Goal: Task Accomplishment & Management: Use online tool/utility

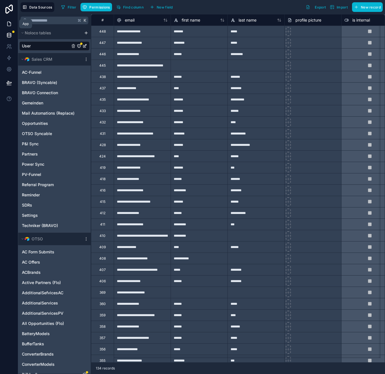
click at [11, 20] on link at bounding box center [9, 23] width 18 height 11
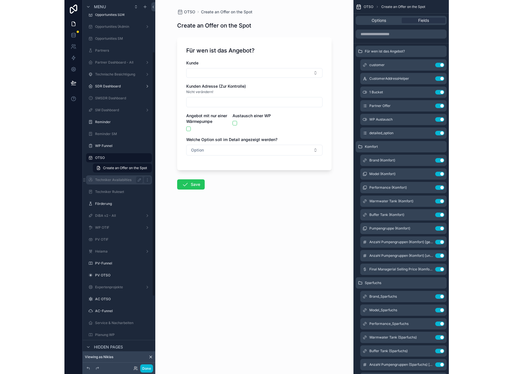
scroll to position [78, 0]
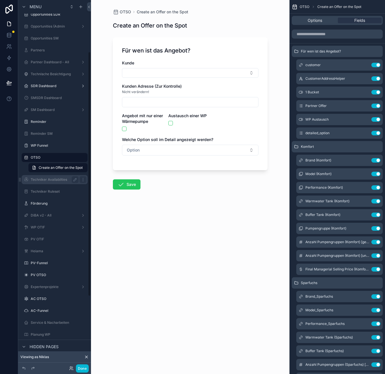
click at [55, 181] on label "Techniker Availabilties" at bounding box center [53, 179] width 45 height 5
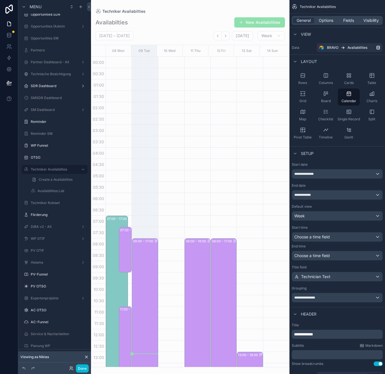
click at [227, 36] on div "scrollable content" at bounding box center [190, 187] width 198 height 374
click at [227, 37] on icon "Next" at bounding box center [225, 36] width 4 height 4
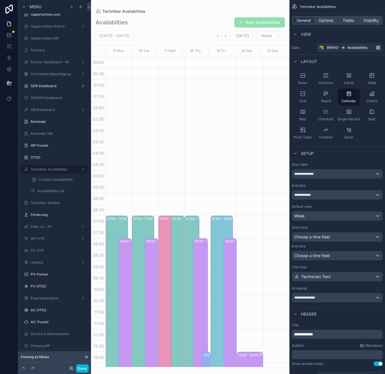
click at [227, 37] on icon "Next" at bounding box center [225, 36] width 4 height 4
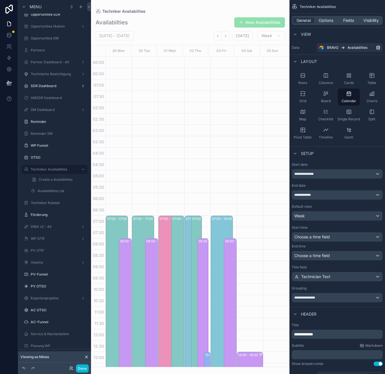
click at [227, 37] on icon "Next" at bounding box center [225, 36] width 4 height 4
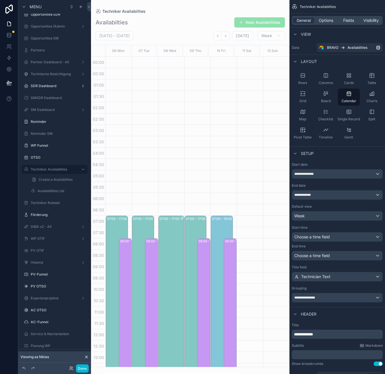
click at [227, 37] on icon "Next" at bounding box center [225, 36] width 4 height 4
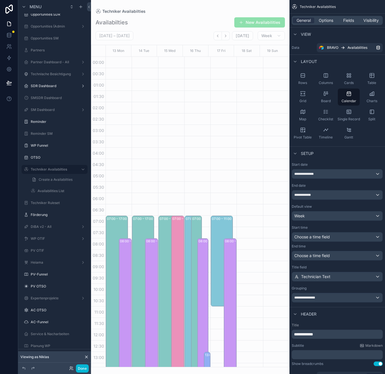
click at [227, 37] on icon "Next" at bounding box center [225, 36] width 4 height 4
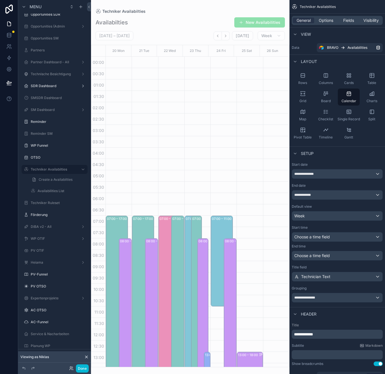
click at [227, 37] on icon "Next" at bounding box center [225, 36] width 4 height 4
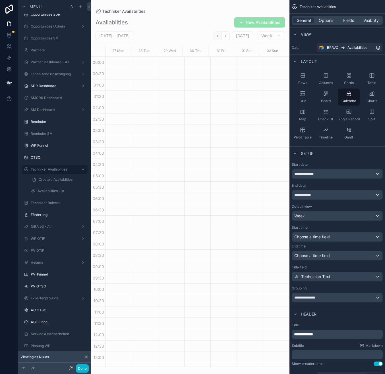
click at [221, 37] on button "Back" at bounding box center [217, 36] width 8 height 9
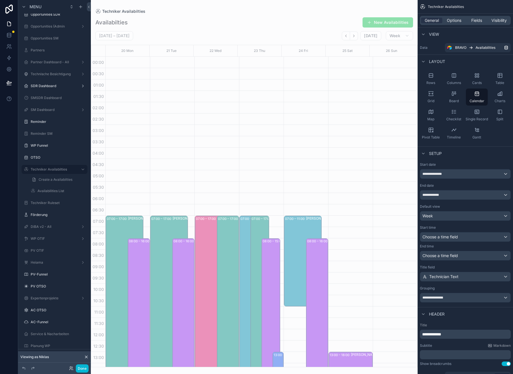
click at [34, 69] on div "Technische Besichtigung" at bounding box center [54, 74] width 73 height 10
click at [36, 72] on label "Technische Besichtigung" at bounding box center [53, 74] width 45 height 5
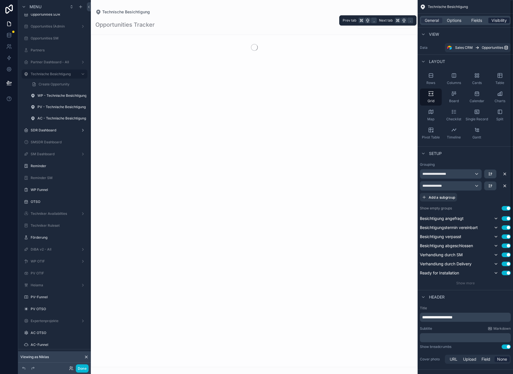
click at [384, 19] on div "Visibility" at bounding box center [498, 21] width 21 height 6
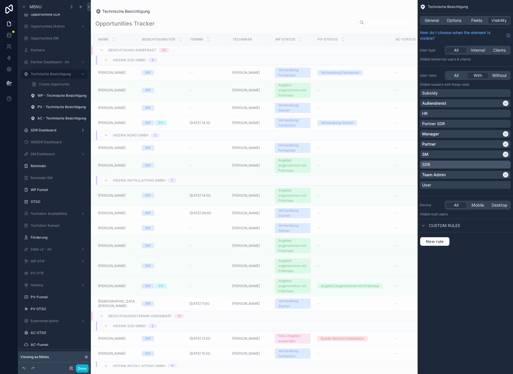
click at [384, 166] on div "SDR" at bounding box center [465, 165] width 86 height 6
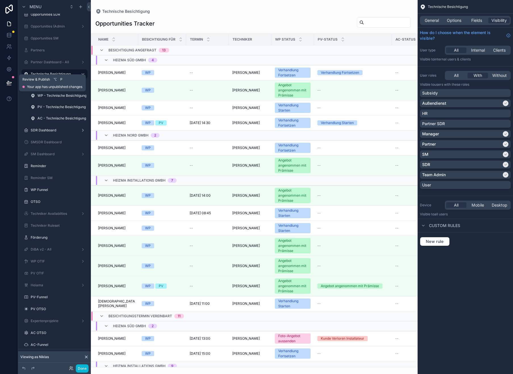
click at [4, 86] on button at bounding box center [9, 83] width 12 height 16
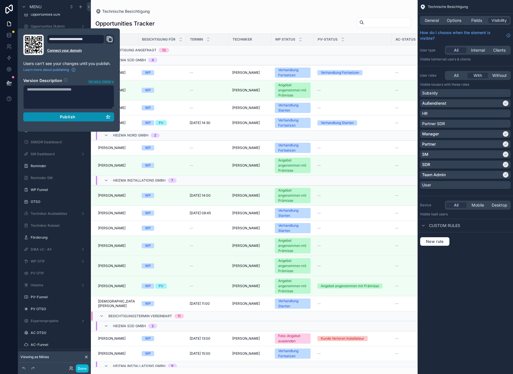
click at [62, 113] on button "Publish" at bounding box center [68, 116] width 91 height 9
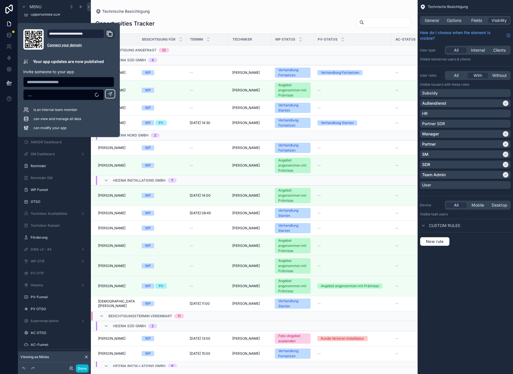
click at [2, 136] on div at bounding box center [9, 187] width 18 height 374
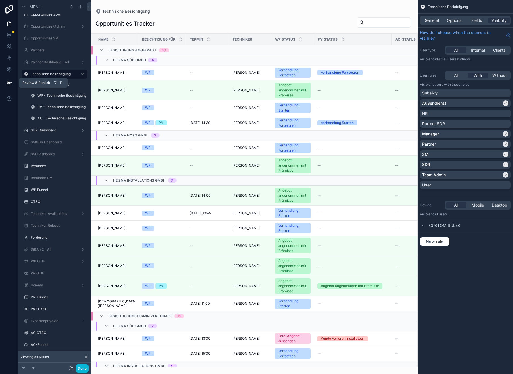
click at [13, 82] on button at bounding box center [9, 83] width 12 height 16
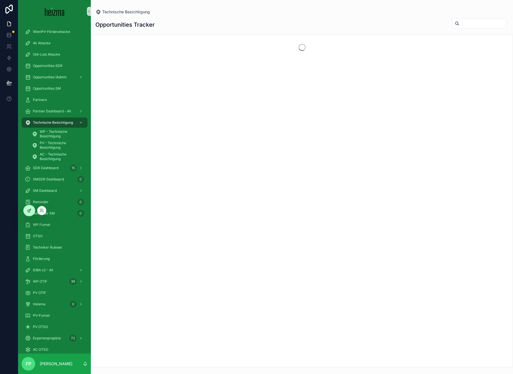
click at [26, 213] on div at bounding box center [29, 210] width 11 height 11
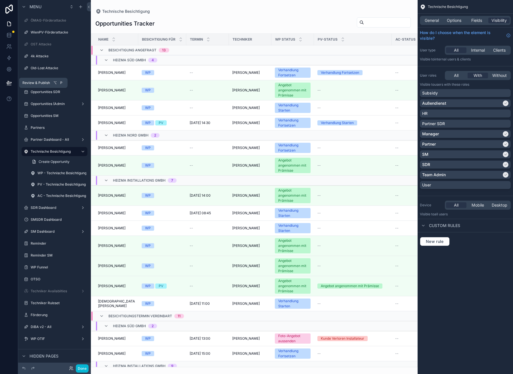
click at [11, 81] on icon at bounding box center [9, 83] width 6 height 6
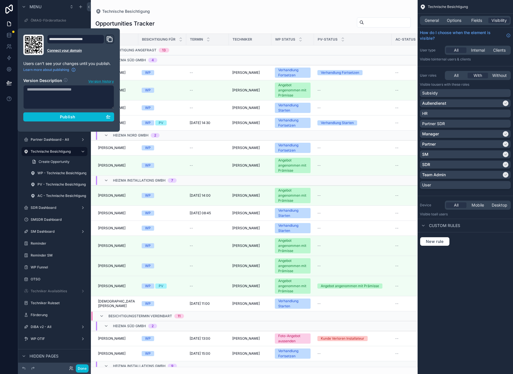
click at [108, 80] on span "Version history" at bounding box center [101, 81] width 26 height 6
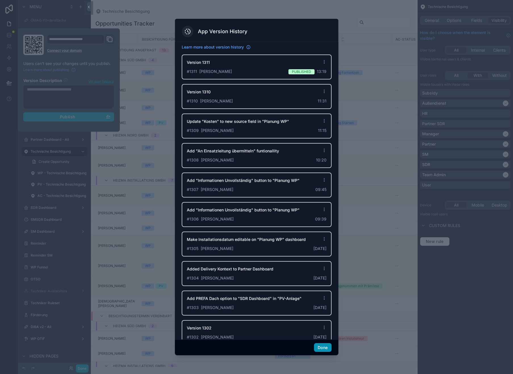
click at [330, 347] on button "Done" at bounding box center [322, 347] width 17 height 9
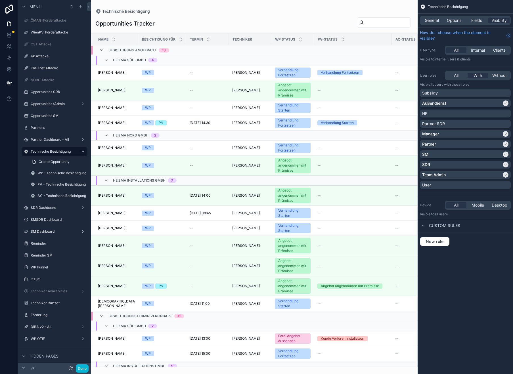
click at [484, 285] on div "Technische Besichtigung General Options Fields Visibility How do I choose when …" at bounding box center [465, 187] width 95 height 374
